Goal: Information Seeking & Learning: Learn about a topic

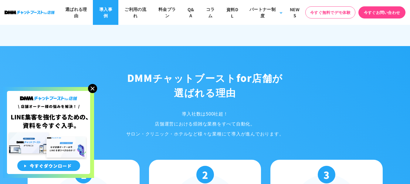
click at [108, 14] on link "導入事例" at bounding box center [105, 12] width 25 height 25
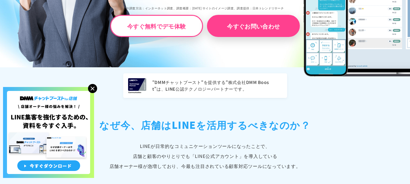
scroll to position [212, 0]
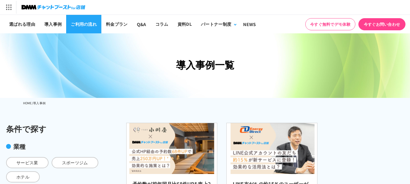
click at [83, 25] on link "ご利用の流れ" at bounding box center [83, 24] width 35 height 19
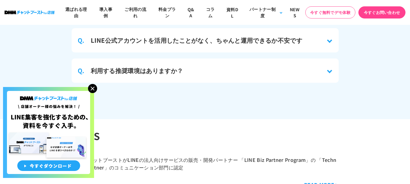
scroll to position [3000, 0]
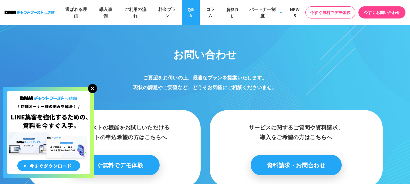
click at [191, 13] on link "Q&A" at bounding box center [191, 12] width 18 height 25
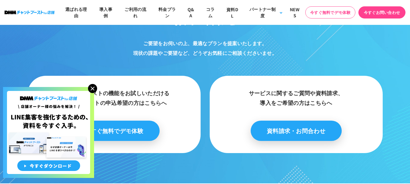
scroll to position [3068, 0]
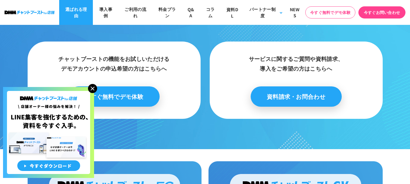
scroll to position [2029, 0]
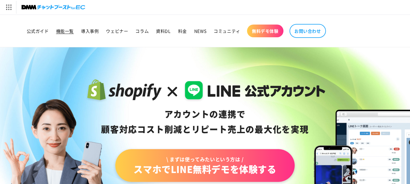
click at [68, 32] on span "機能一覧" at bounding box center [65, 30] width 18 height 5
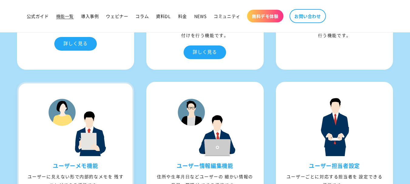
scroll to position [1153, 0]
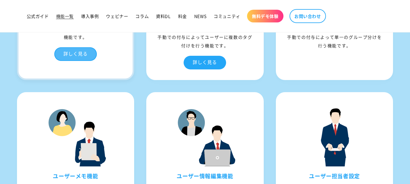
click at [79, 61] on div "詳しく見る" at bounding box center [75, 54] width 42 height 14
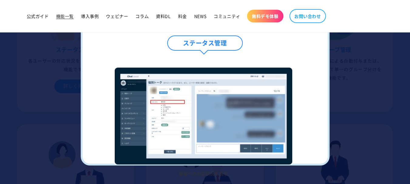
scroll to position [1001, 0]
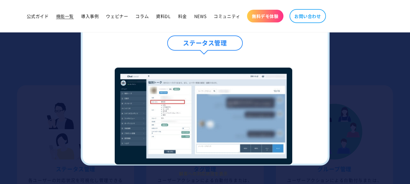
click at [227, 47] on h4 "ステータス管理" at bounding box center [204, 42] width 75 height 15
drag, startPoint x: 223, startPoint y: 44, endPoint x: 227, endPoint y: 49, distance: 6.9
click at [223, 44] on h4 "ステータス管理" at bounding box center [204, 42] width 75 height 15
click at [253, 101] on img at bounding box center [203, 116] width 177 height 97
click at [176, 116] on img at bounding box center [203, 116] width 177 height 97
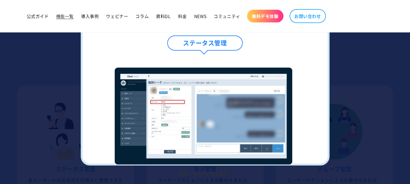
click at [318, 91] on div "ステータス管理 顧客への対応状況を表示 1 / / 1 ✖" at bounding box center [205, 92] width 249 height 147
click at [345, 81] on div at bounding box center [205, 92] width 410 height 184
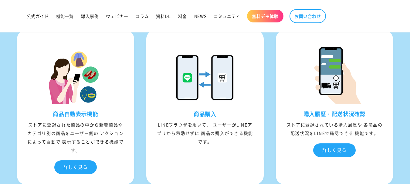
scroll to position [1820, 0]
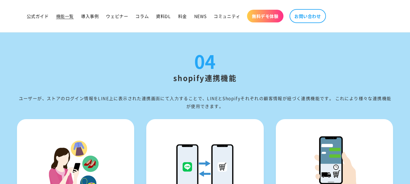
drag, startPoint x: 47, startPoint y: 101, endPoint x: 324, endPoint y: 108, distance: 277.3
click at [324, 108] on div "ユーザーが、ストアのログイン情報をLINE上に表⽰された連携画⾯にて⼊⼒することで、LINEとShopifyそれぞれの顧客情報が紐づく連携機能です。 これによ…" at bounding box center [205, 102] width 376 height 15
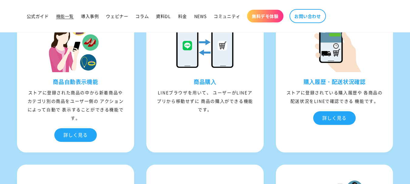
drag, startPoint x: 162, startPoint y: 93, endPoint x: 243, endPoint y: 112, distance: 83.4
click at [243, 112] on div "LINEブラウザを⽤いて、 ユーザーがLINEアプリから移動せずに 商品の購⼊ができる機能です。" at bounding box center [205, 100] width 114 height 25
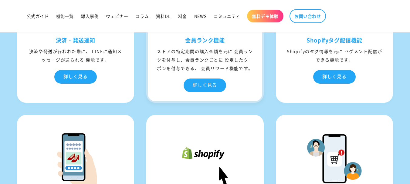
scroll to position [2123, 0]
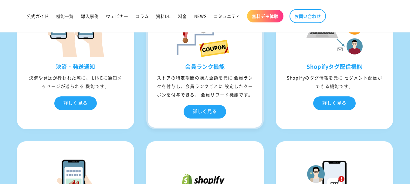
drag, startPoint x: 159, startPoint y: 76, endPoint x: 252, endPoint y: 102, distance: 96.2
click at [252, 99] on div "ストアの特定期間の購⼊⾦額を元に 会員ランクを付与し、会員ランクごとに 設定したクーポンを付与できる、 会員リワード機能です。" at bounding box center [205, 85] width 114 height 25
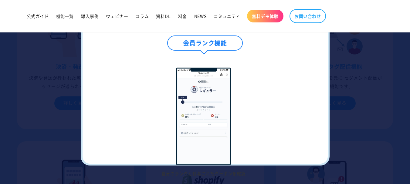
click at [211, 124] on img at bounding box center [203, 116] width 55 height 97
click at [345, 91] on div at bounding box center [205, 92] width 410 height 184
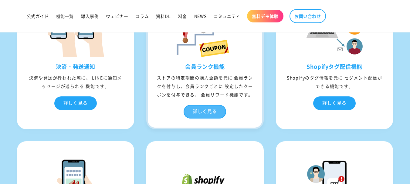
click at [213, 119] on div "詳しく見る" at bounding box center [205, 112] width 42 height 14
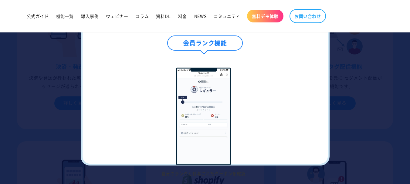
click at [384, 112] on div at bounding box center [205, 92] width 410 height 184
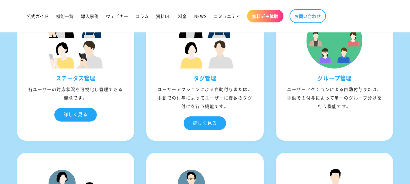
scroll to position [1244, 0]
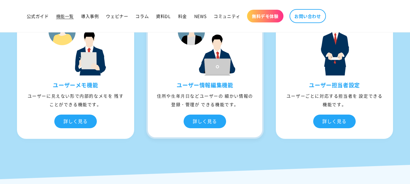
drag, startPoint x: 160, startPoint y: 93, endPoint x: 242, endPoint y: 105, distance: 83.2
click at [242, 105] on div "住所や⽣年⽉⽇などユーザーの 細かい情報の登録・管理が できる機能です。" at bounding box center [205, 100] width 114 height 17
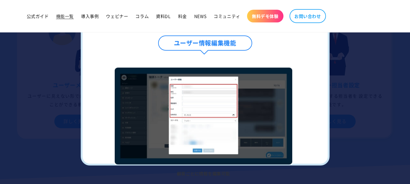
click at [357, 76] on div at bounding box center [205, 92] width 410 height 184
